Goal: Task Accomplishment & Management: Manage account settings

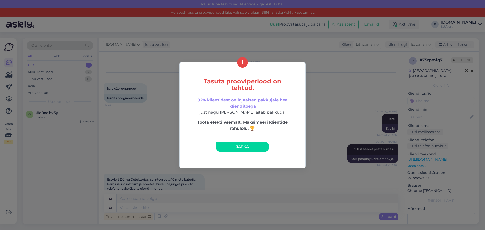
scroll to position [354, 0]
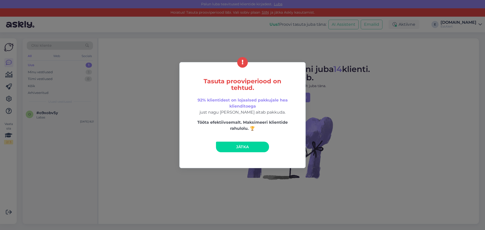
click at [230, 143] on link "Jätka" at bounding box center [242, 147] width 53 height 11
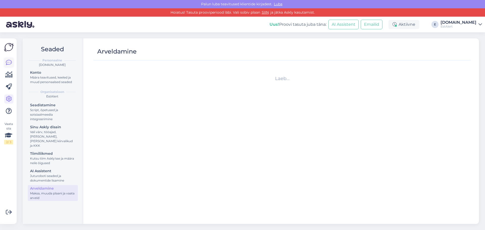
click at [7, 62] on icon at bounding box center [9, 63] width 6 height 6
